Goal: Transaction & Acquisition: Purchase product/service

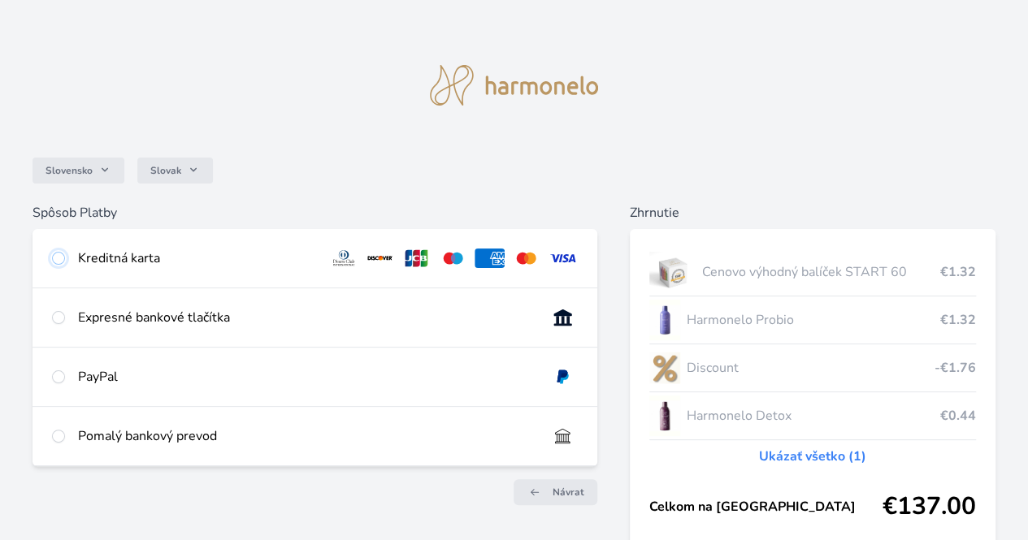
click at [65, 258] on input "radio" at bounding box center [58, 258] width 13 height 13
radio input "true"
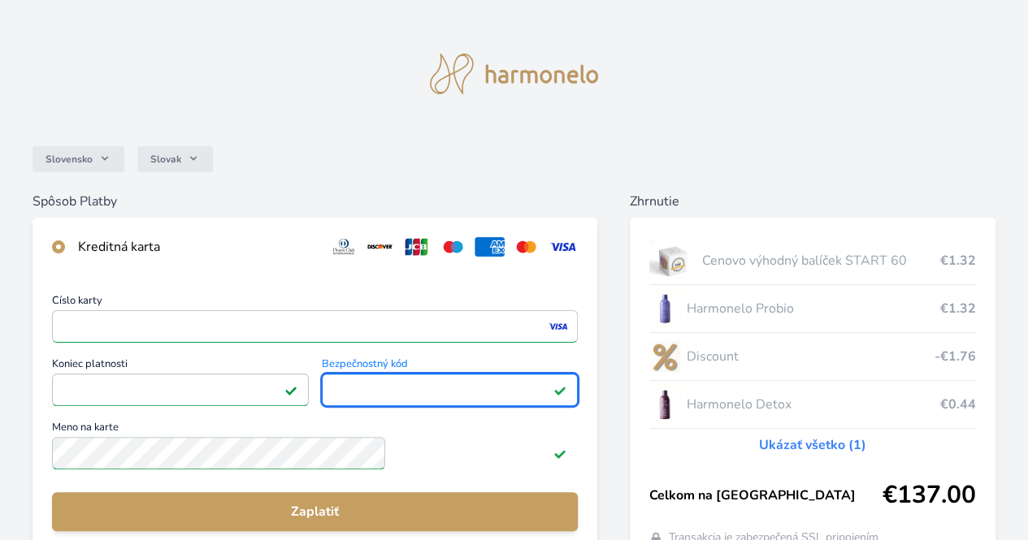
scroll to position [163, 0]
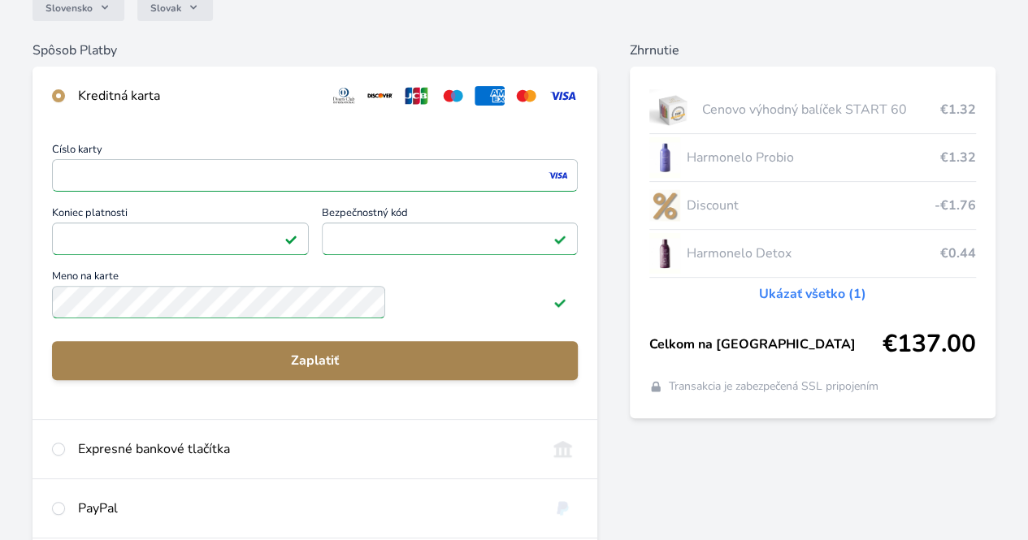
click at [399, 371] on span "Zaplatiť" at bounding box center [315, 361] width 500 height 20
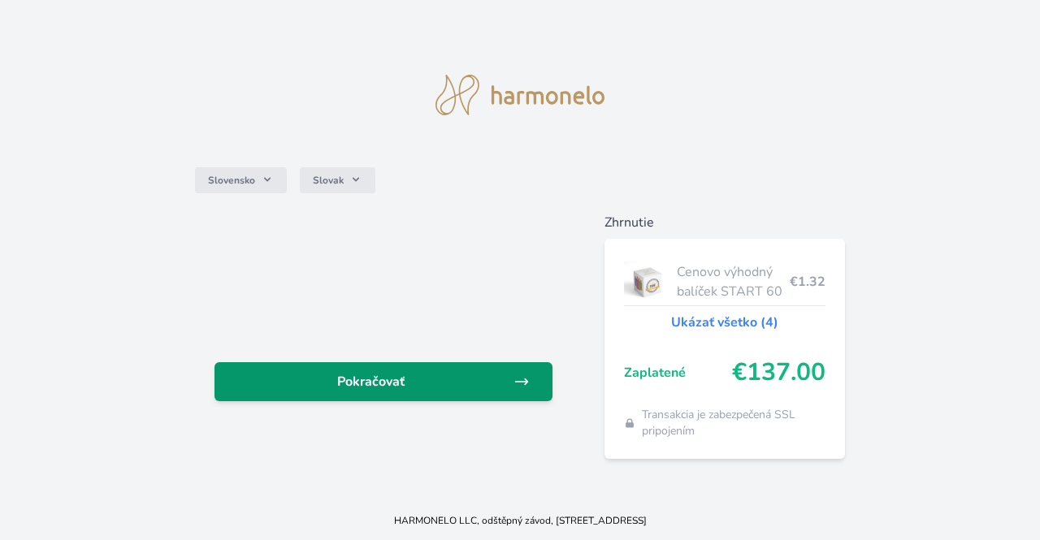
click at [376, 380] on span "Pokračovať" at bounding box center [371, 382] width 286 height 20
